Goal: Navigation & Orientation: Find specific page/section

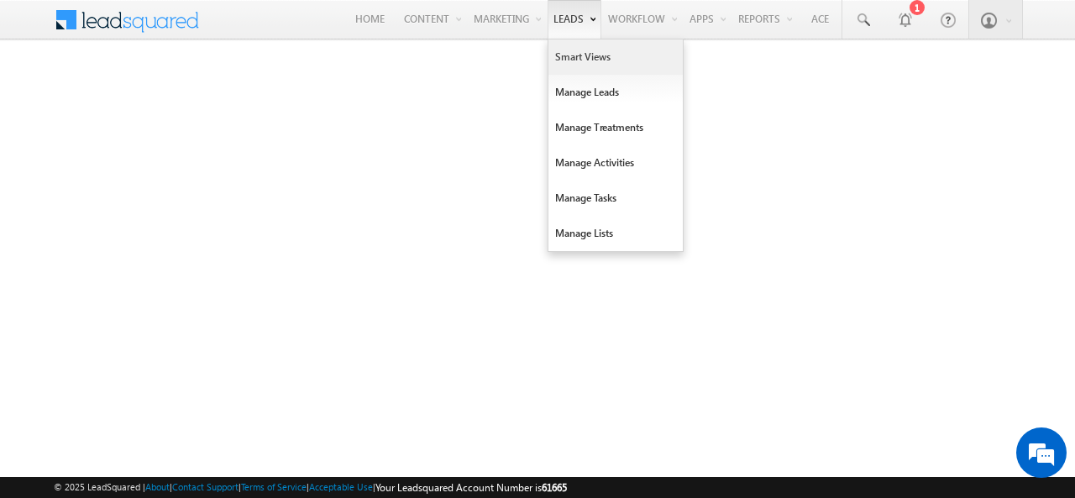
click at [563, 57] on link "Smart Views" at bounding box center [615, 56] width 134 height 35
click at [591, 97] on link "Manage Leads" at bounding box center [615, 92] width 134 height 35
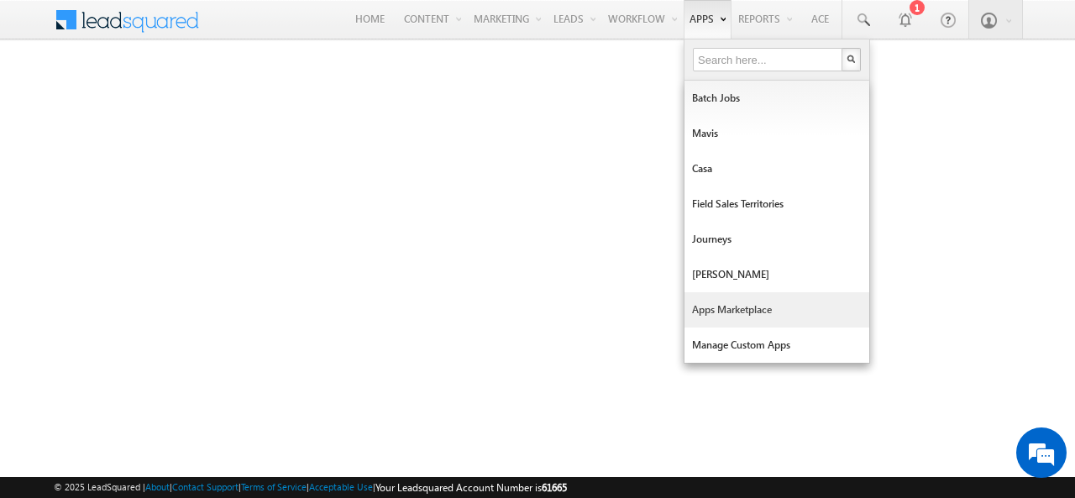
click at [707, 302] on link "Apps Marketplace" at bounding box center [776, 309] width 185 height 35
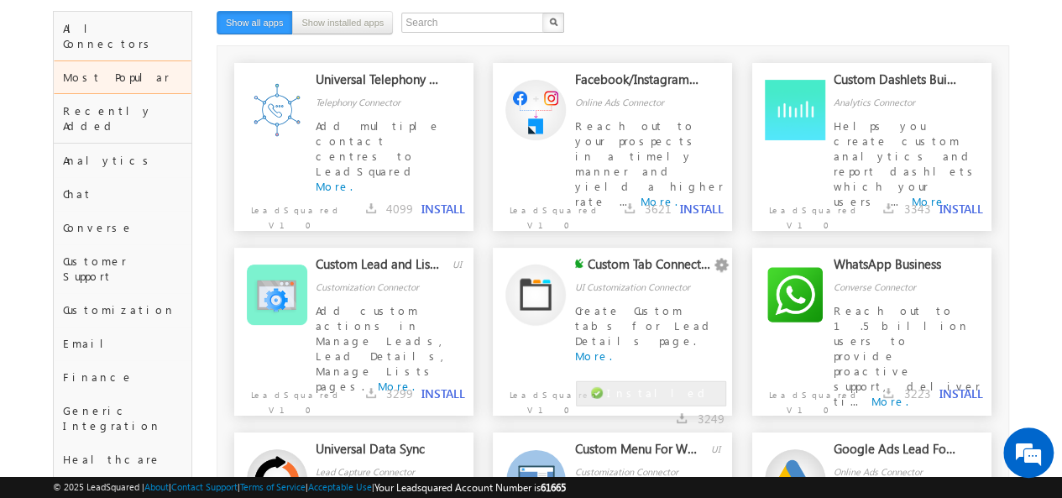
scroll to position [76, 0]
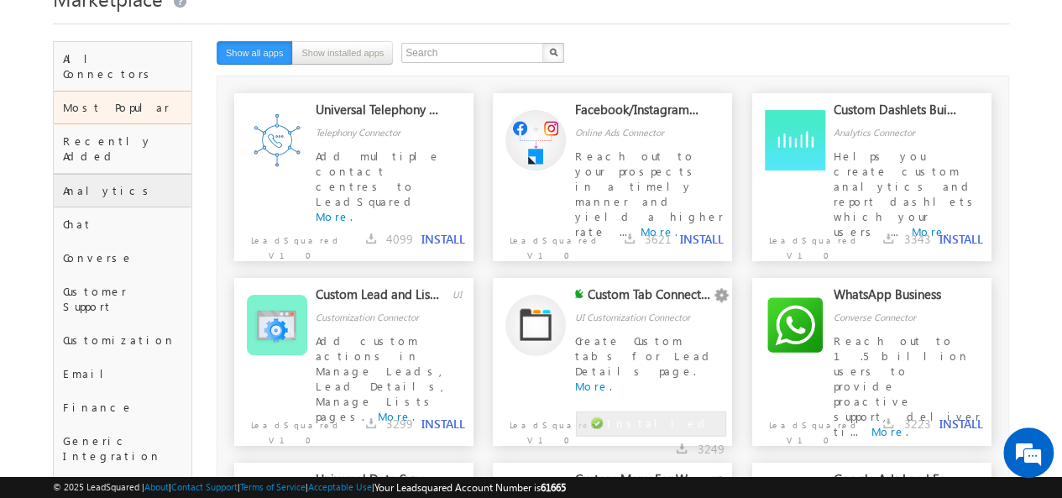
click at [82, 174] on div "Analytics" at bounding box center [122, 191] width 137 height 34
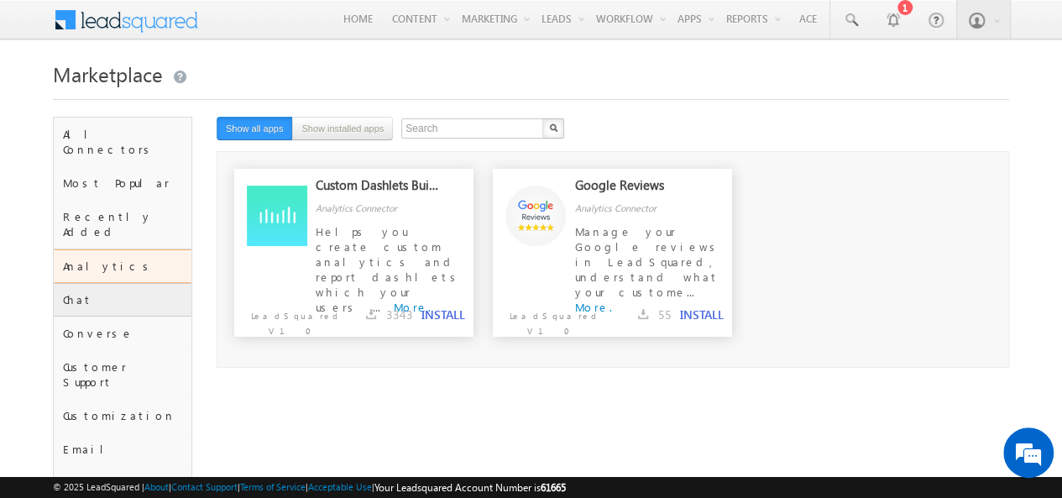
click at [119, 283] on div "Chat" at bounding box center [122, 300] width 137 height 34
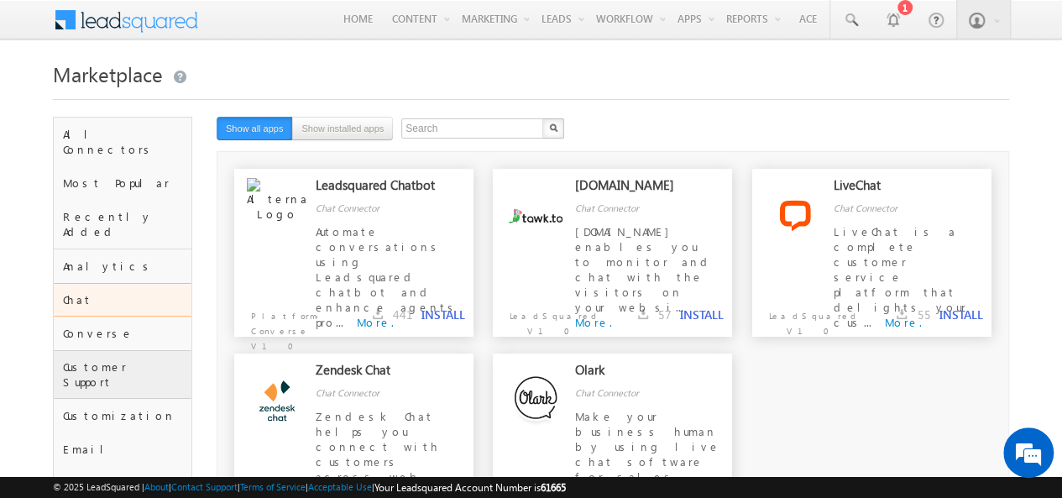
click at [93, 350] on div "Customer Support" at bounding box center [122, 374] width 137 height 49
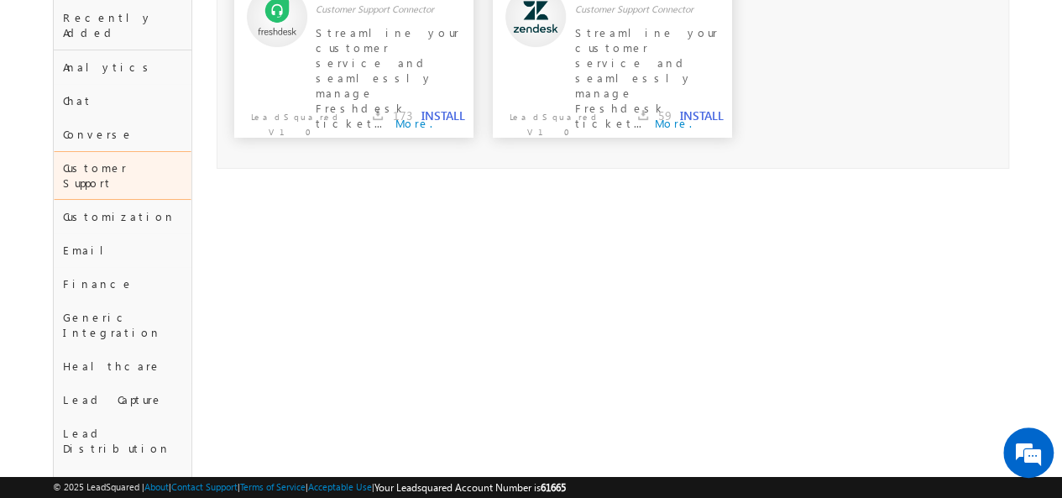
scroll to position [229, 0]
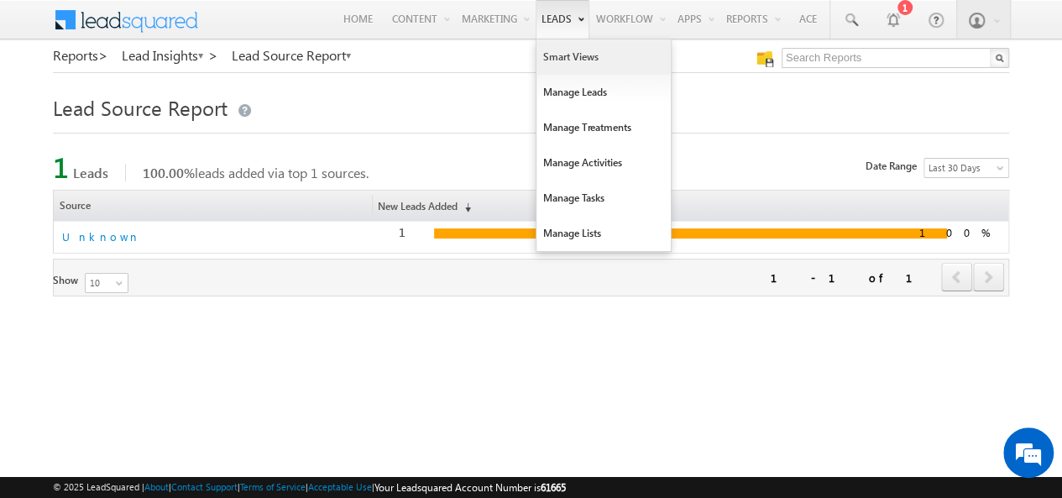
click at [551, 52] on link "Smart Views" at bounding box center [604, 56] width 134 height 35
